Goal: Information Seeking & Learning: Find specific fact

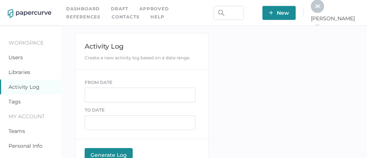
click at [111, 17] on link "Contacts" at bounding box center [125, 17] width 28 height 8
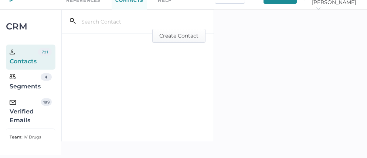
scroll to position [17, 0]
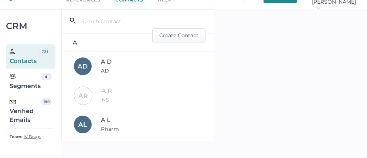
click at [29, 113] on div "Verified Emails" at bounding box center [25, 111] width 31 height 27
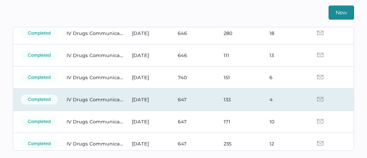
scroll to position [54, 0]
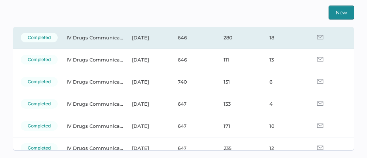
click at [317, 36] on img at bounding box center [320, 37] width 6 height 4
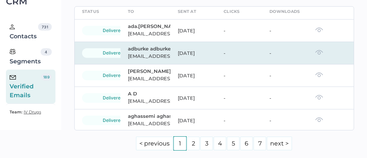
scroll to position [66, 0]
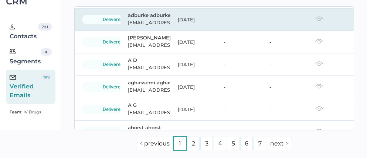
click at [315, 21] on img at bounding box center [319, 18] width 8 height 5
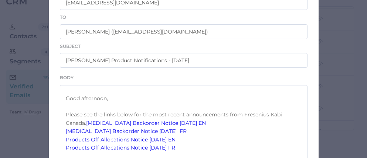
scroll to position [133, 0]
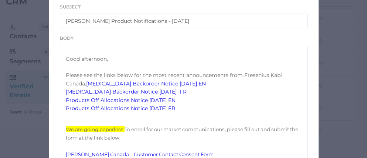
click at [141, 104] on link "Products Off Allocations Notice 08.29.2025 EN" at bounding box center [121, 100] width 110 height 7
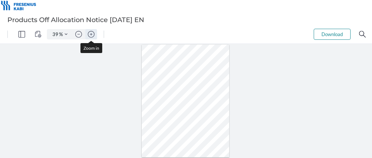
click at [93, 32] on img "Zoom in" at bounding box center [91, 34] width 7 height 7
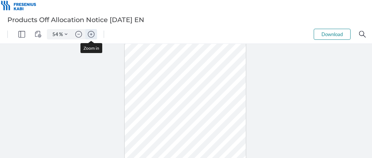
click at [93, 32] on img "Zoom in" at bounding box center [91, 34] width 7 height 7
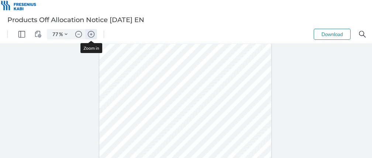
click at [93, 32] on img "Zoom in" at bounding box center [91, 34] width 7 height 7
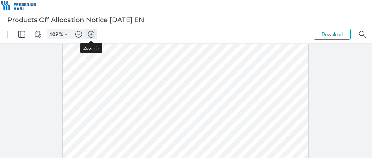
click at [93, 32] on img "Zoom in" at bounding box center [91, 34] width 7 height 7
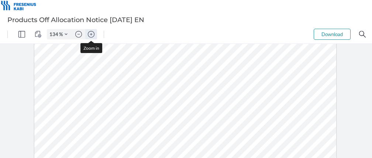
click at [93, 32] on img "Zoom in" at bounding box center [91, 34] width 7 height 7
type input "159"
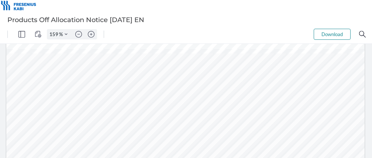
scroll to position [155, 0]
